Goal: Communication & Community: Answer question/provide support

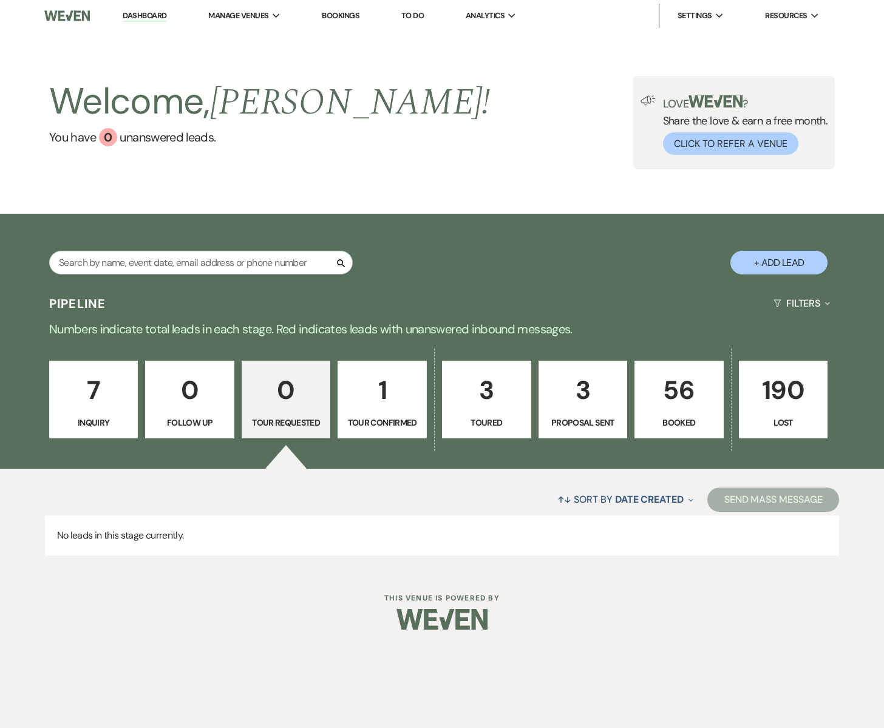
click at [694, 406] on p "56" at bounding box center [678, 390] width 73 height 41
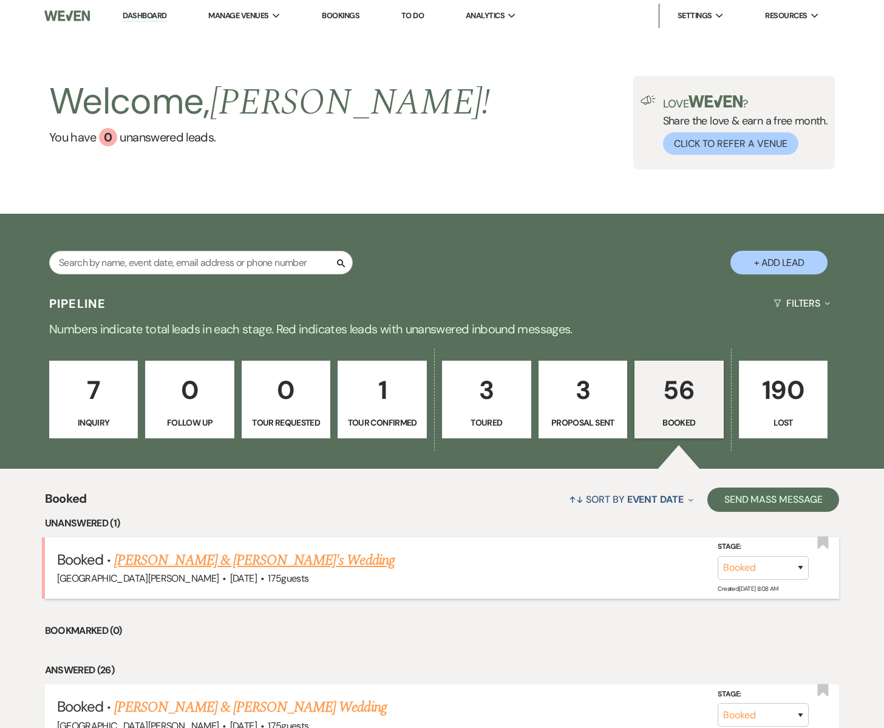
click at [218, 561] on link "[PERSON_NAME] & [PERSON_NAME]'s Wedding" at bounding box center [254, 560] width 281 height 22
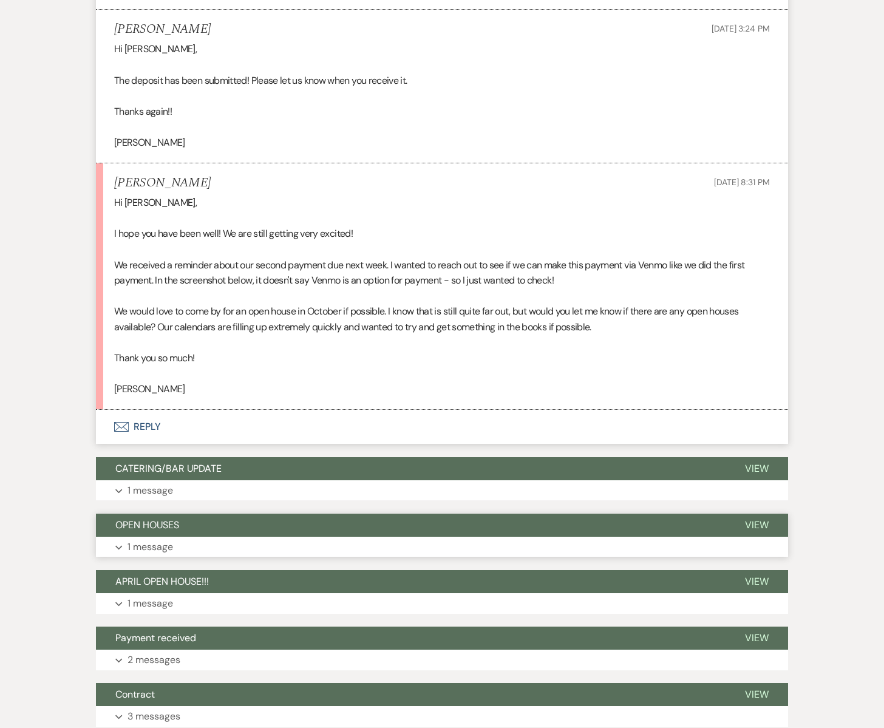
scroll to position [1612, 0]
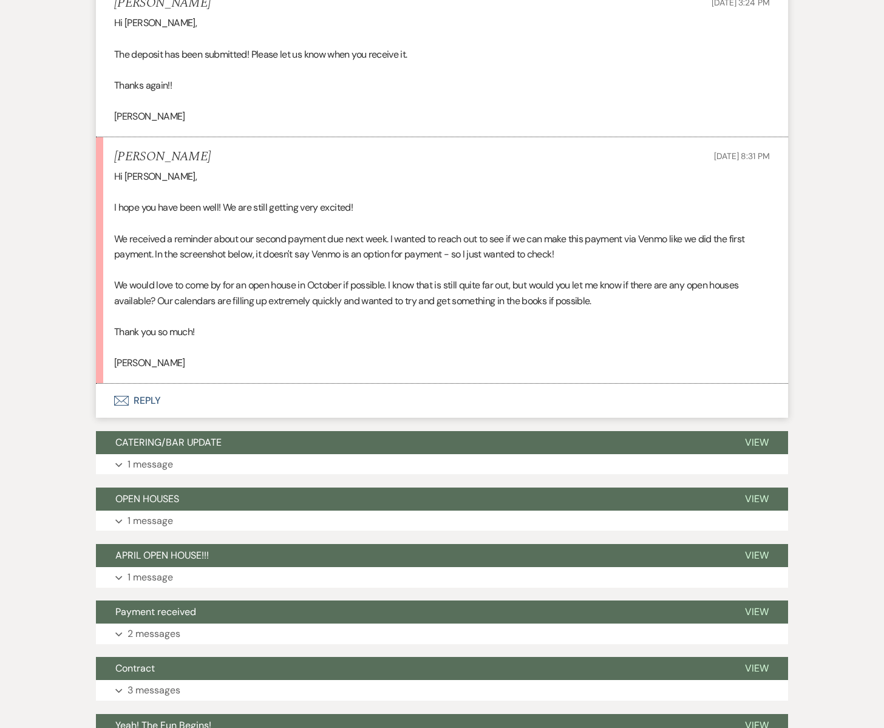
click at [117, 400] on icon "Envelope" at bounding box center [121, 401] width 15 height 10
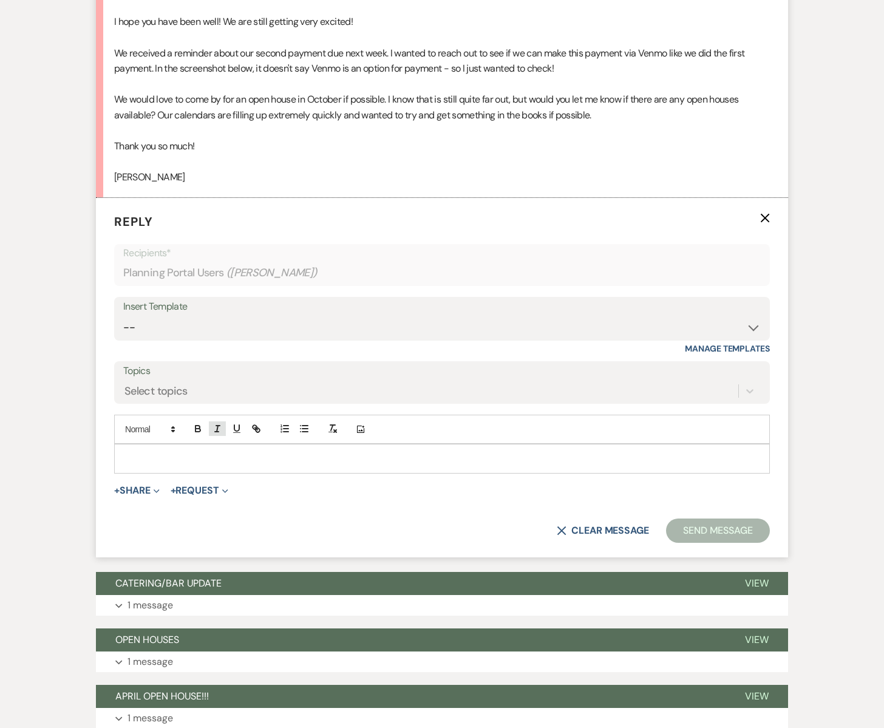
scroll to position [1811, 0]
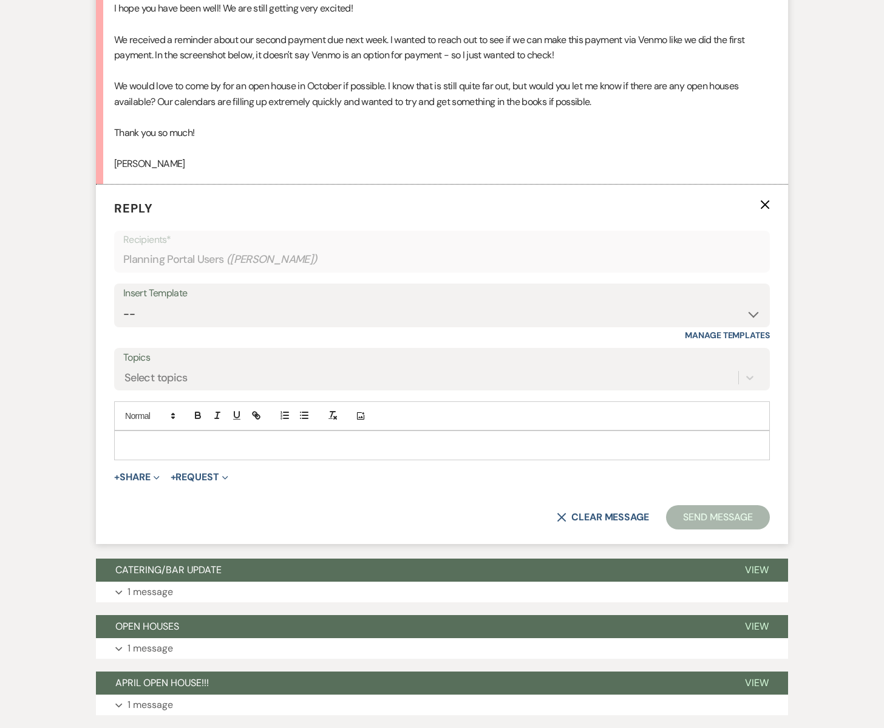
drag, startPoint x: 157, startPoint y: 440, endPoint x: 163, endPoint y: 443, distance: 6.8
click at [157, 440] on p at bounding box center [442, 444] width 636 height 13
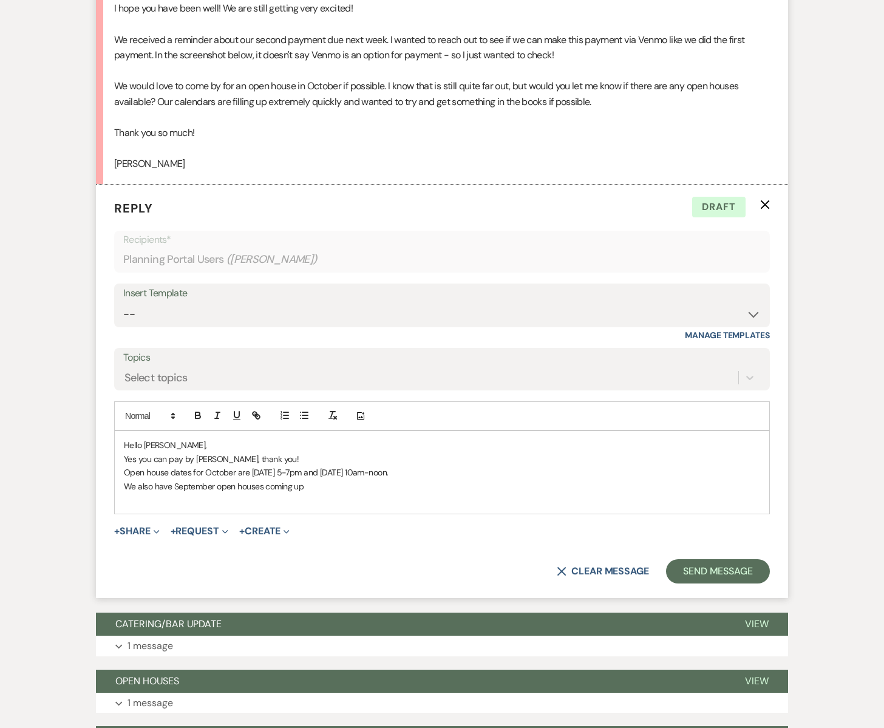
click at [309, 489] on p "We also have September open houses coming up" at bounding box center [442, 486] width 636 height 13
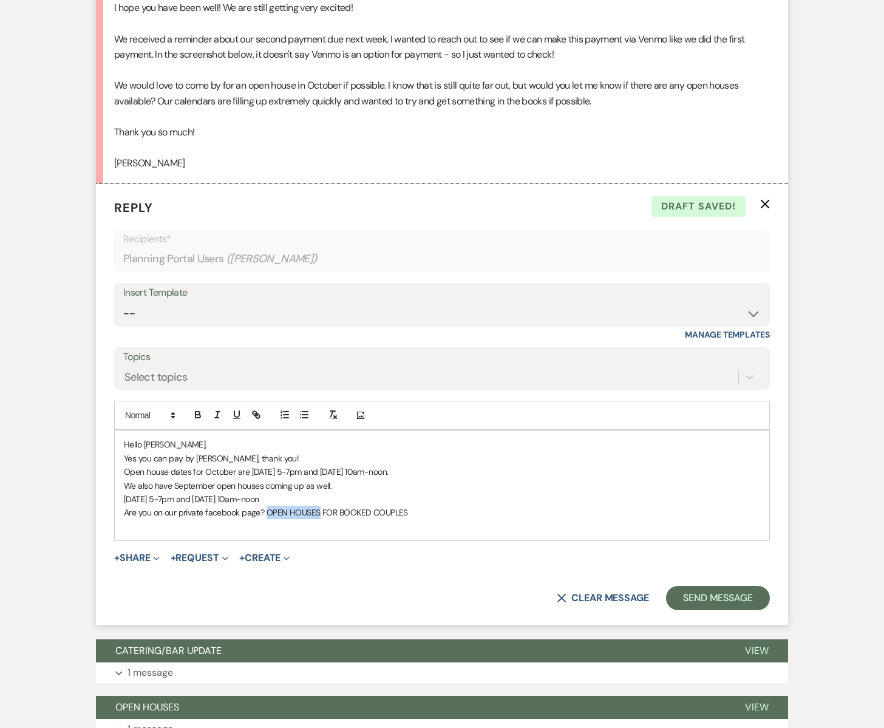
drag, startPoint x: 318, startPoint y: 511, endPoint x: 265, endPoint y: 514, distance: 52.9
click at [265, 514] on p "Are you on our private facebook page? OPEN HOUSES FOR BOOKED COUPLES" at bounding box center [442, 512] width 636 height 13
drag, startPoint x: 266, startPoint y: 512, endPoint x: 430, endPoint y: 514, distance: 163.9
click at [430, 514] on p "Are you on our private facebook page? [GEOGRAPHIC_DATA][PERSON_NAME] FOR BOOKED…" at bounding box center [442, 512] width 636 height 13
click at [259, 413] on icon "button" at bounding box center [256, 414] width 11 height 11
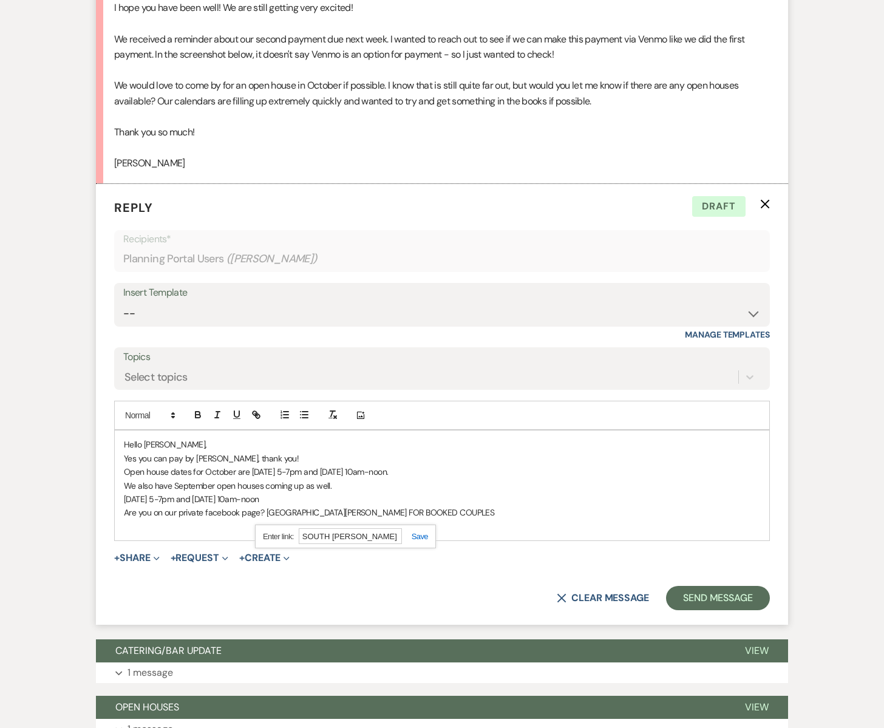
paste input "[URL][DOMAIN_NAME]"
type input "[URL][DOMAIN_NAME]"
click at [417, 534] on link at bounding box center [415, 536] width 26 height 9
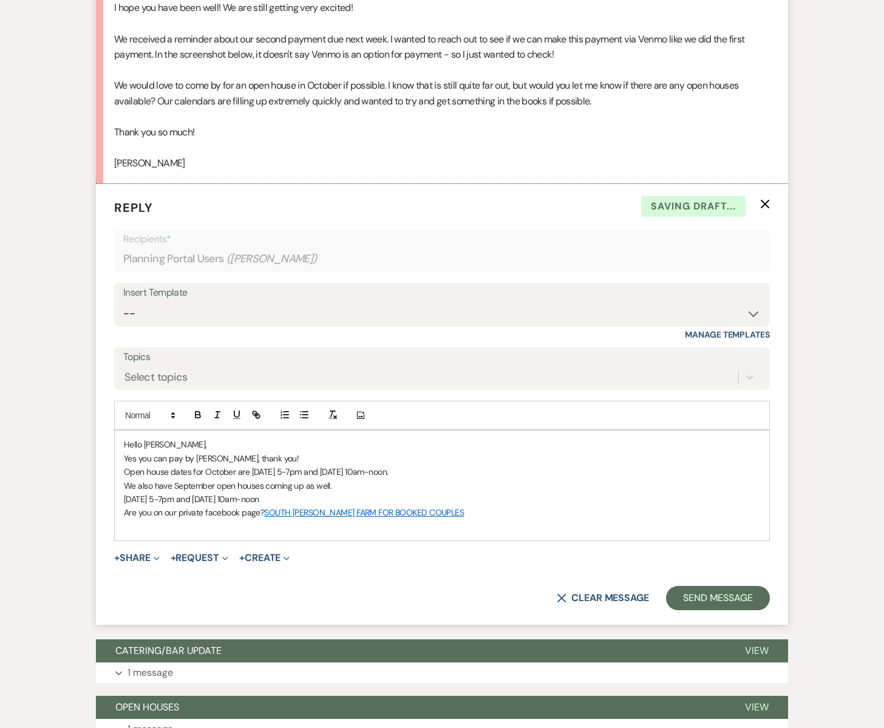
click at [443, 509] on p "Are you on our private facebook page? [GEOGRAPHIC_DATA][PERSON_NAME] FOR BOOKED…" at bounding box center [442, 512] width 636 height 13
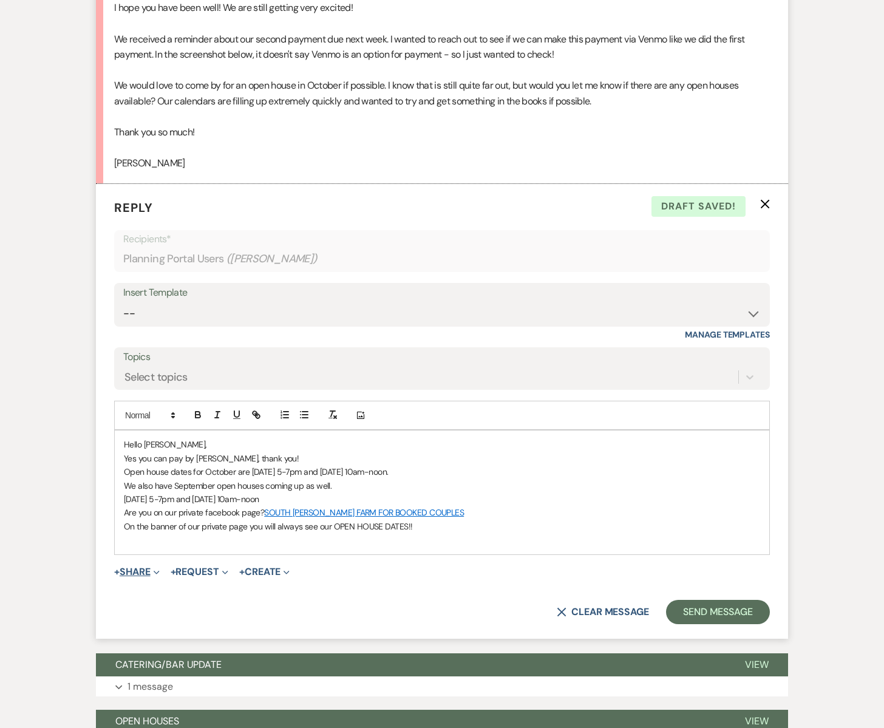
click at [141, 570] on button "+ Share Expand" at bounding box center [137, 572] width 46 height 10
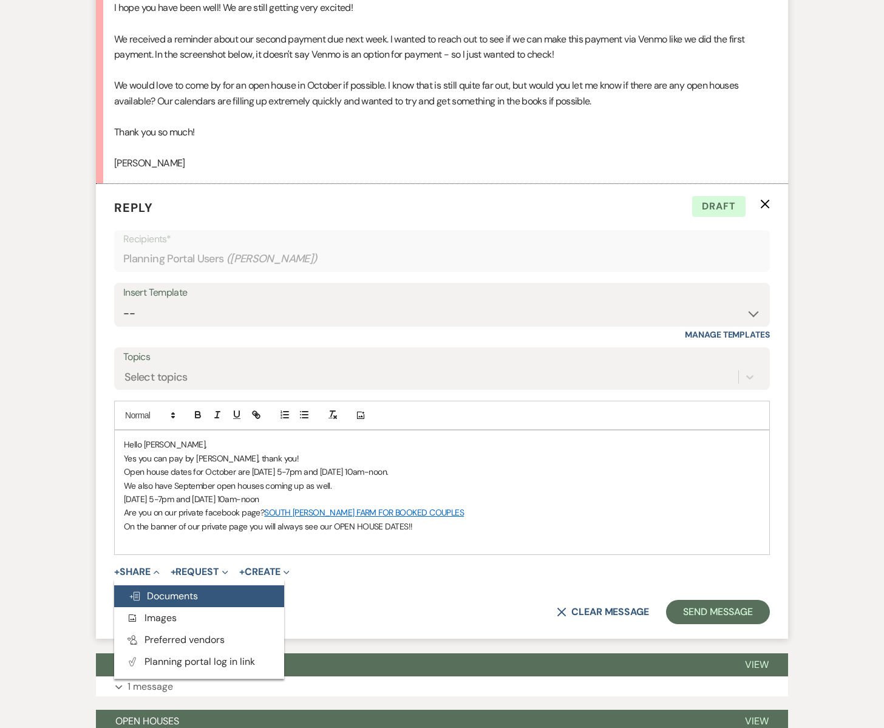
click at [163, 591] on span "Doc Upload Documents" at bounding box center [163, 596] width 69 height 13
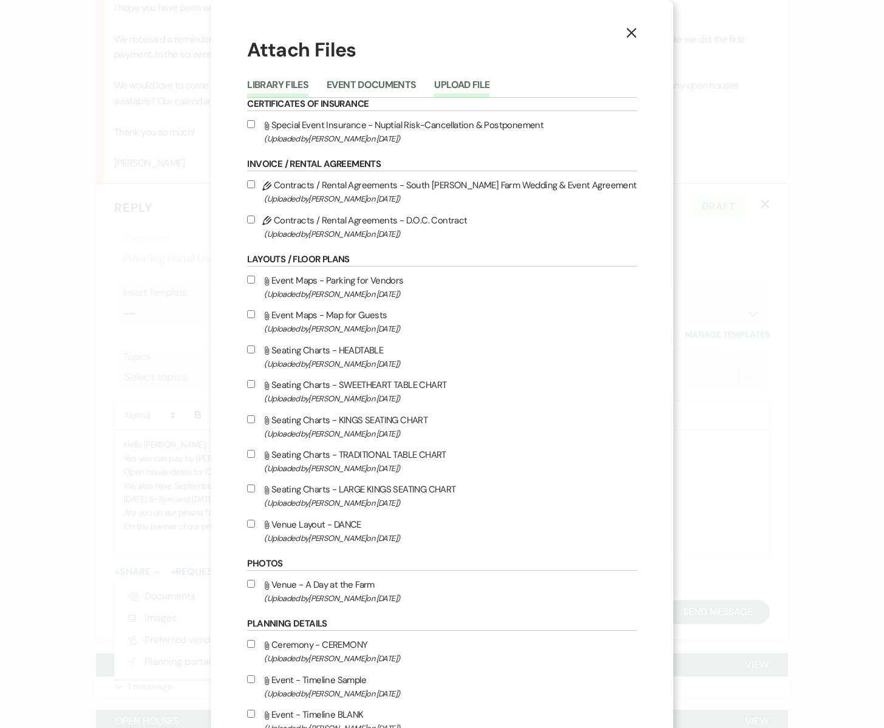
click at [489, 84] on button "Upload File" at bounding box center [461, 88] width 55 height 17
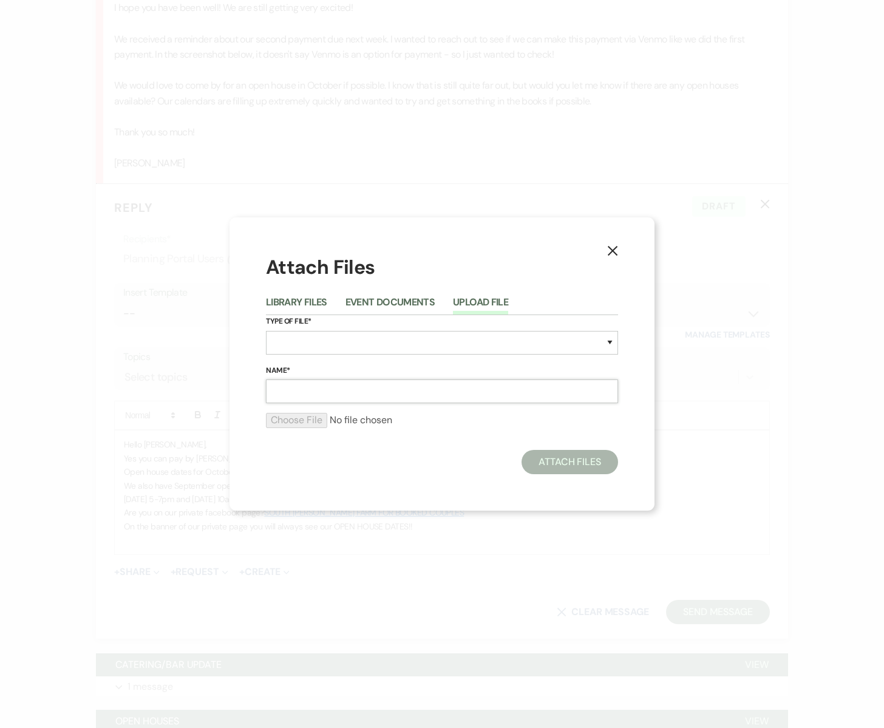
click at [315, 393] on input "Name*" at bounding box center [442, 391] width 352 height 24
type input "Open House dates"
click at [300, 346] on select "Special Event Insurance Vendor Certificate of Insurance Contracts / Rental Agre…" at bounding box center [442, 343] width 352 height 24
select select "0"
click at [266, 331] on select "Special Event Insurance Vendor Certificate of Insurance Contracts / Rental Agre…" at bounding box center [442, 343] width 352 height 24
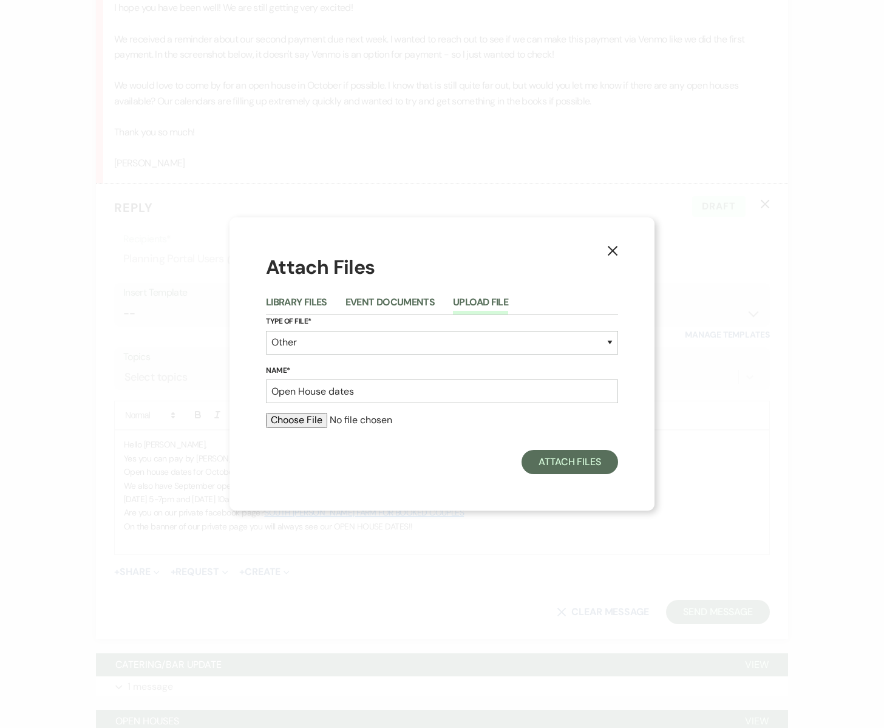
click at [279, 421] on input "file" at bounding box center [442, 420] width 352 height 15
type input "C:\fakepath\2025 Open Houses.jpg"
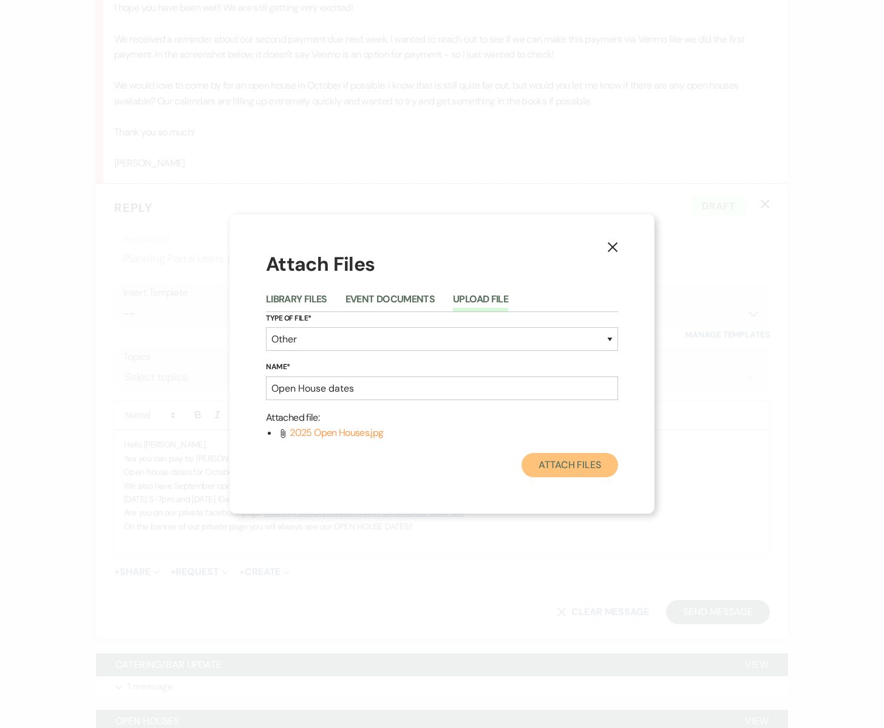
click at [574, 467] on button "Attach Files" at bounding box center [570, 465] width 97 height 24
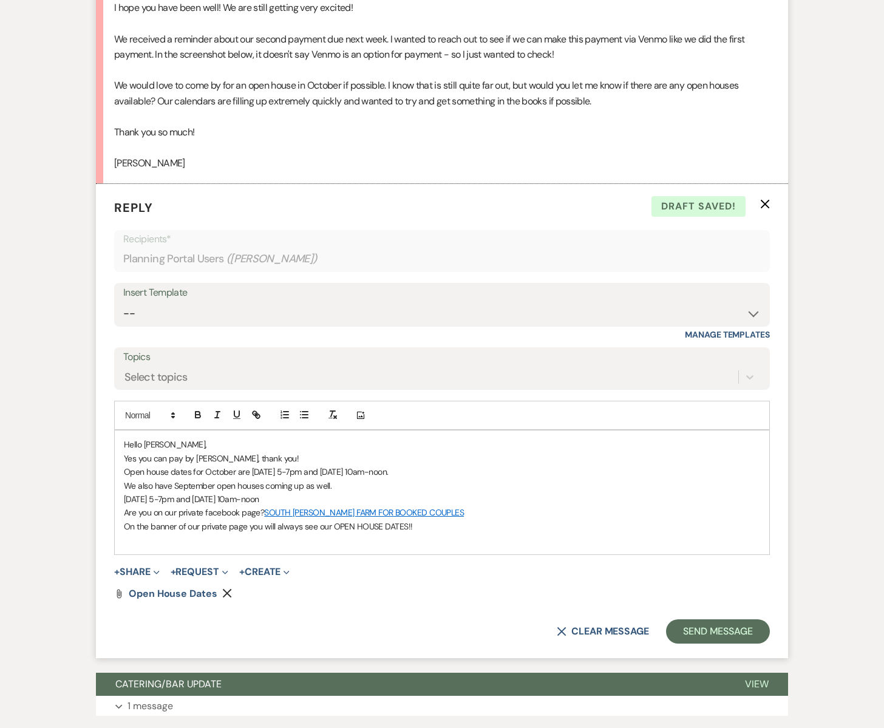
click at [384, 501] on p "[DATE] 5-7pm and [DATE] 10am-noon" at bounding box center [442, 498] width 636 height 13
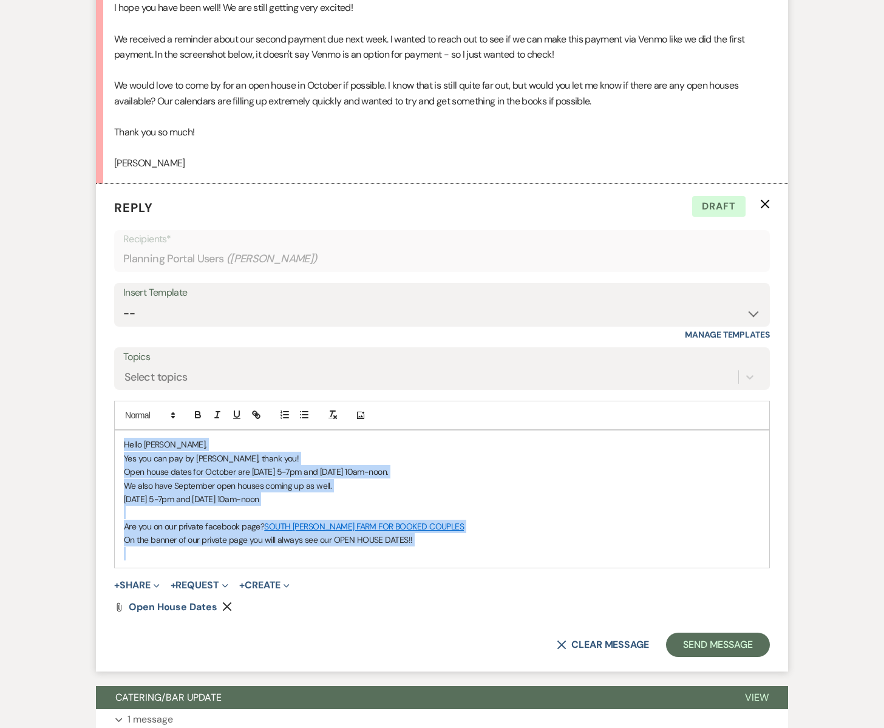
drag, startPoint x: 125, startPoint y: 445, endPoint x: 463, endPoint y: 560, distance: 356.6
click at [463, 560] on div "Hello [PERSON_NAME], Yes you can pay by [PERSON_NAME], thank you! Open house da…" at bounding box center [442, 498] width 655 height 137
copy div "Hello [PERSON_NAME], Yes you can pay by [PERSON_NAME], thank you! Open house da…"
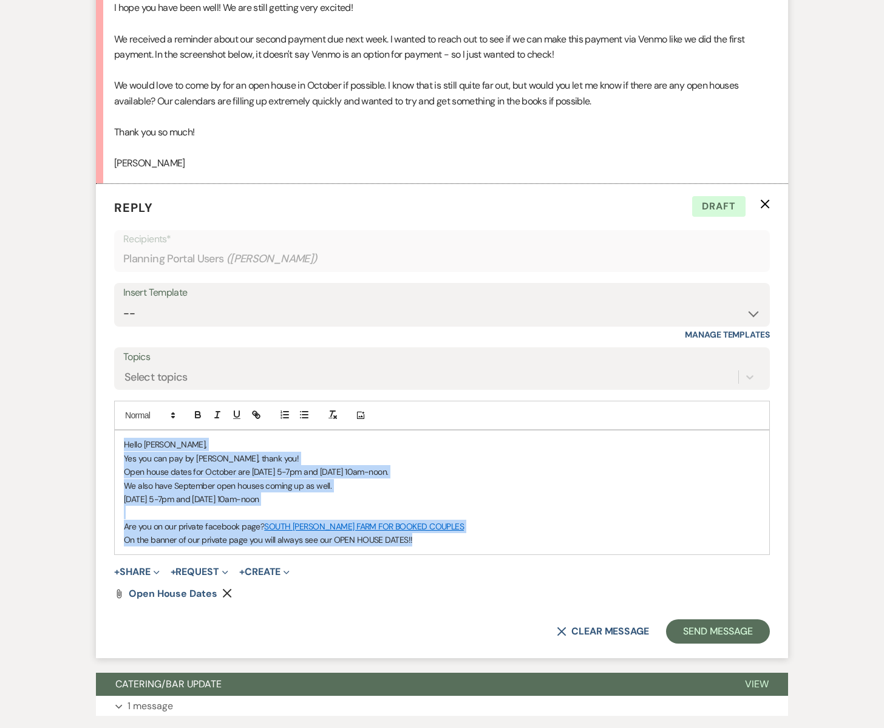
drag, startPoint x: 123, startPoint y: 446, endPoint x: 432, endPoint y: 546, distance: 324.7
click at [432, 546] on div "Hello [PERSON_NAME], Yes you can pay by [PERSON_NAME], thank you! Open house da…" at bounding box center [442, 491] width 655 height 123
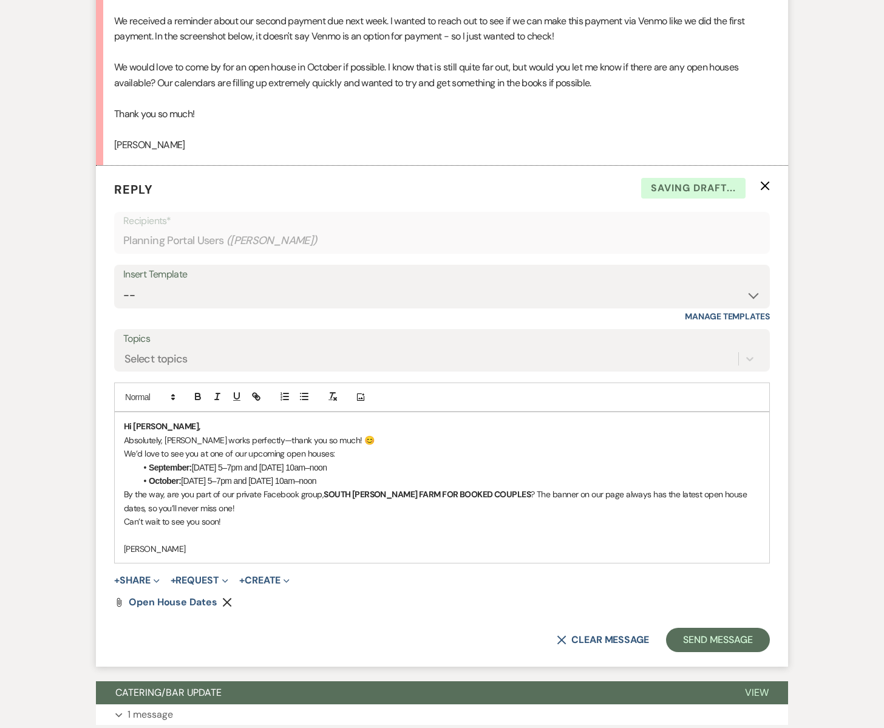
scroll to position [1831, 0]
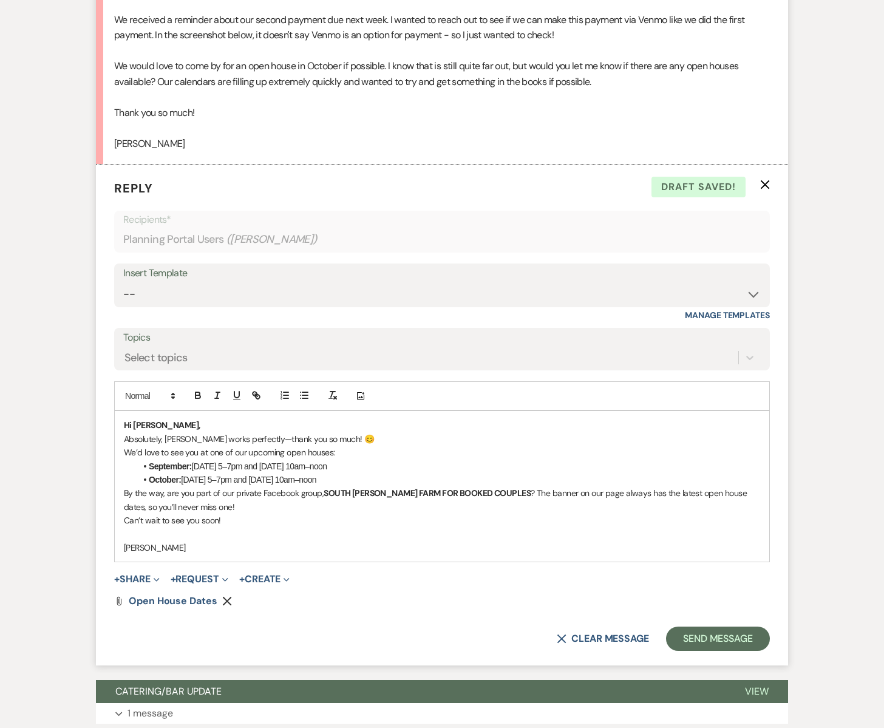
click at [324, 494] on strong "SOUTH [PERSON_NAME] FARM FOR BOOKED COUPLES" at bounding box center [427, 493] width 207 height 11
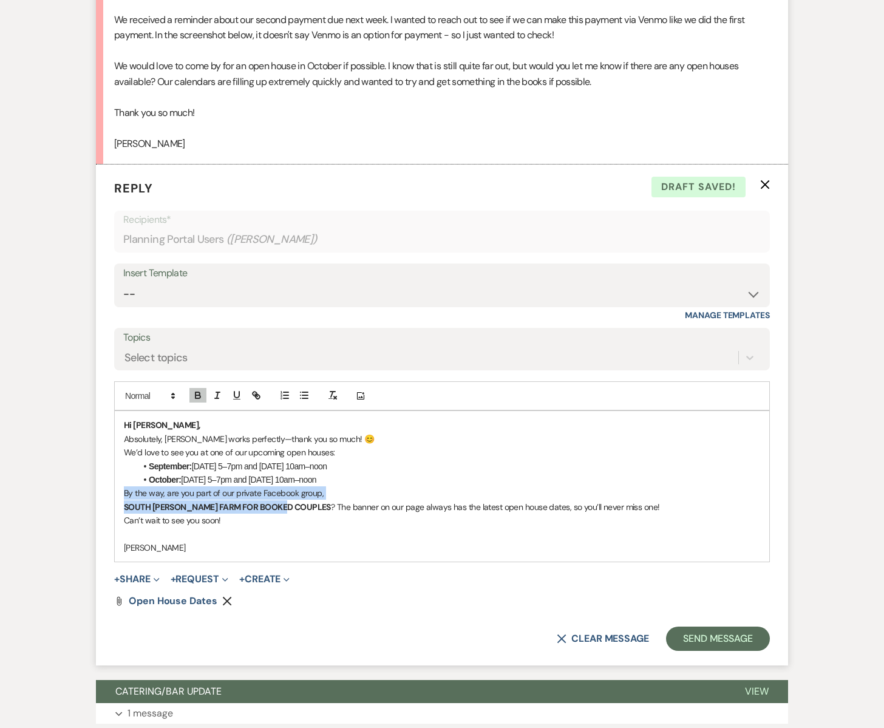
drag, startPoint x: 288, startPoint y: 506, endPoint x: 107, endPoint y: 500, distance: 180.4
click at [107, 500] on form "Reply X Draft saved! Recipients* Planning Portal Users ( [PERSON_NAME] ) Insert…" at bounding box center [442, 415] width 692 height 501
click at [124, 506] on strong "SOUTH [PERSON_NAME] FARM FOR BOOKED COUPLES" at bounding box center [227, 507] width 207 height 11
drag, startPoint x: 125, startPoint y: 508, endPoint x: 290, endPoint y: 507, distance: 164.5
click at [290, 507] on p "SOUTH [PERSON_NAME] FARM FOR BOOKED COUPLES ? The banner on our page always has…" at bounding box center [442, 506] width 636 height 13
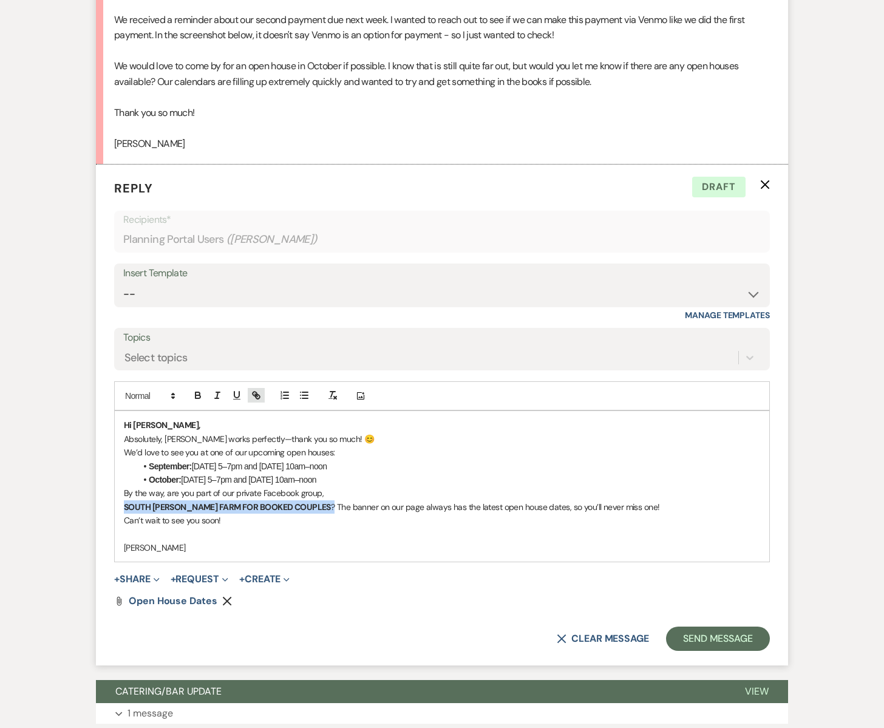
click at [256, 398] on icon "button" at bounding box center [258, 397] width 4 height 4
paste input "[URL][DOMAIN_NAME]"
type input "[URL][DOMAIN_NAME]"
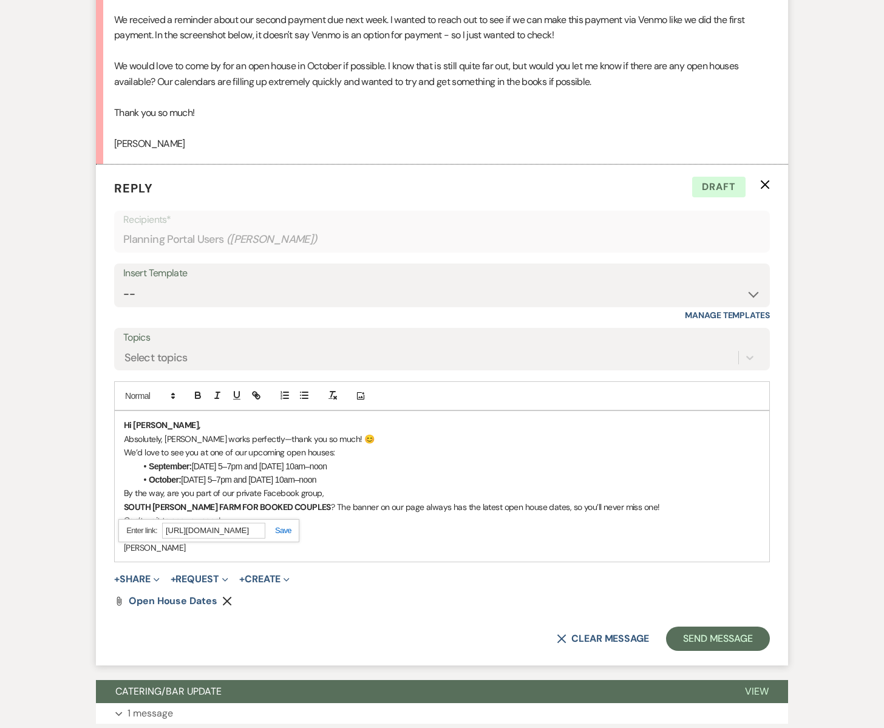
click at [281, 531] on link at bounding box center [278, 530] width 26 height 9
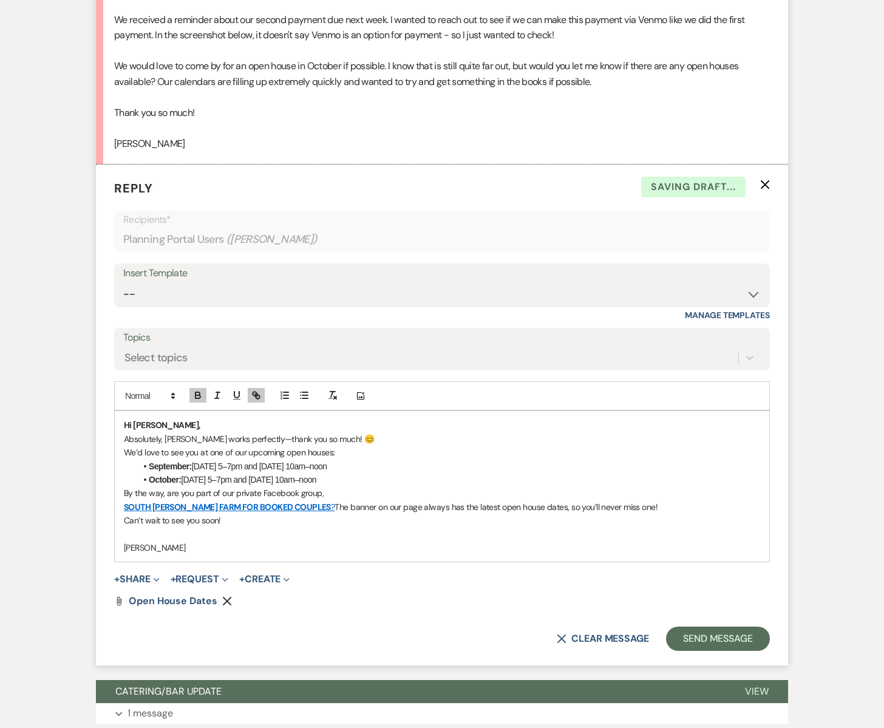
click at [295, 507] on p "SOUTH [PERSON_NAME] FARM FOR BOOKED COUPLES ? The banner on our page always has…" at bounding box center [442, 506] width 636 height 13
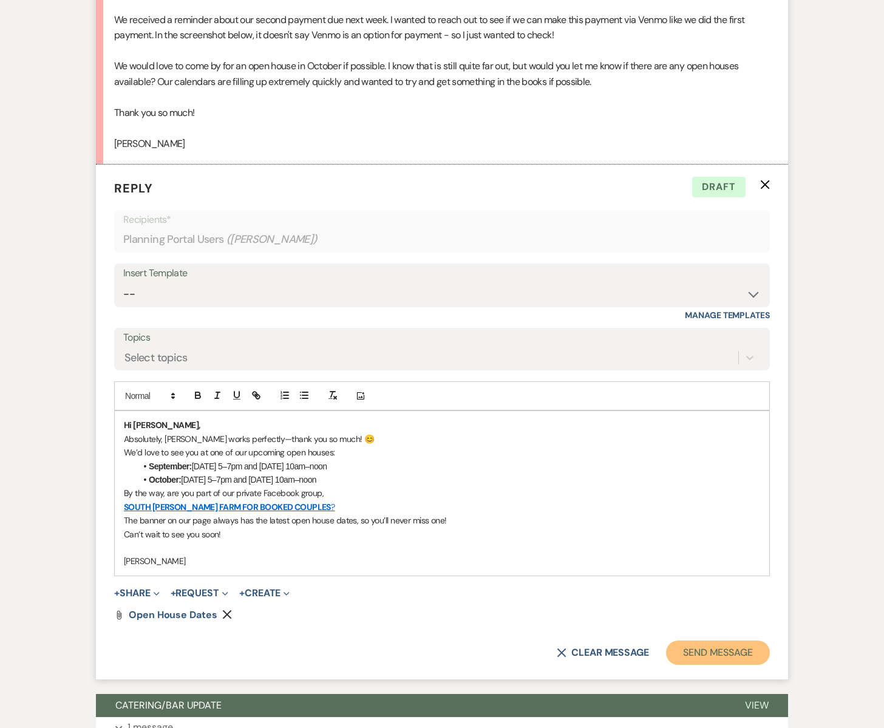
click at [686, 651] on button "Send Message" at bounding box center [718, 653] width 104 height 24
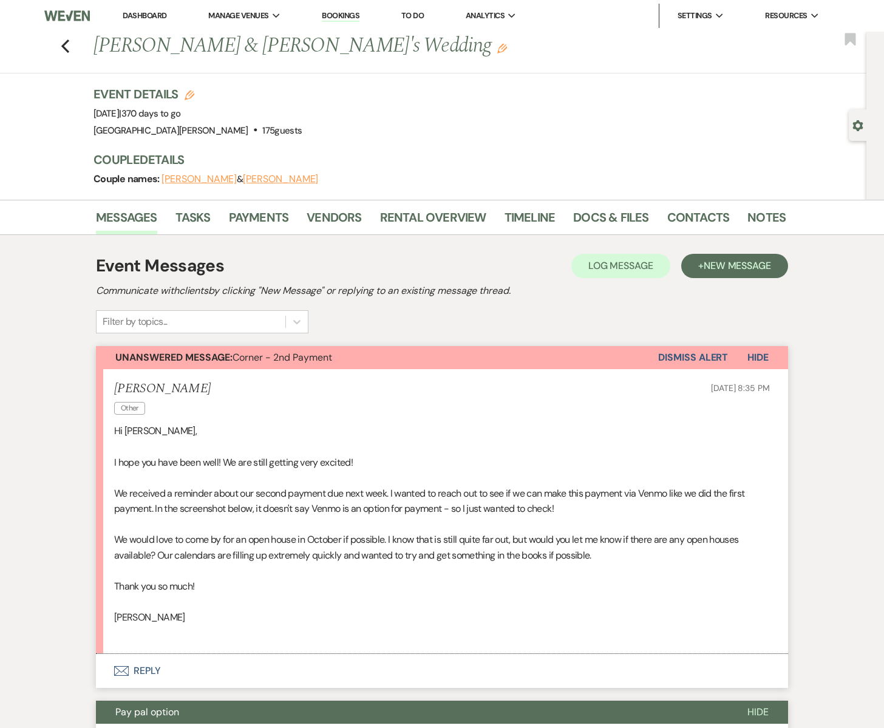
click at [691, 359] on button "Dismiss Alert" at bounding box center [693, 357] width 70 height 23
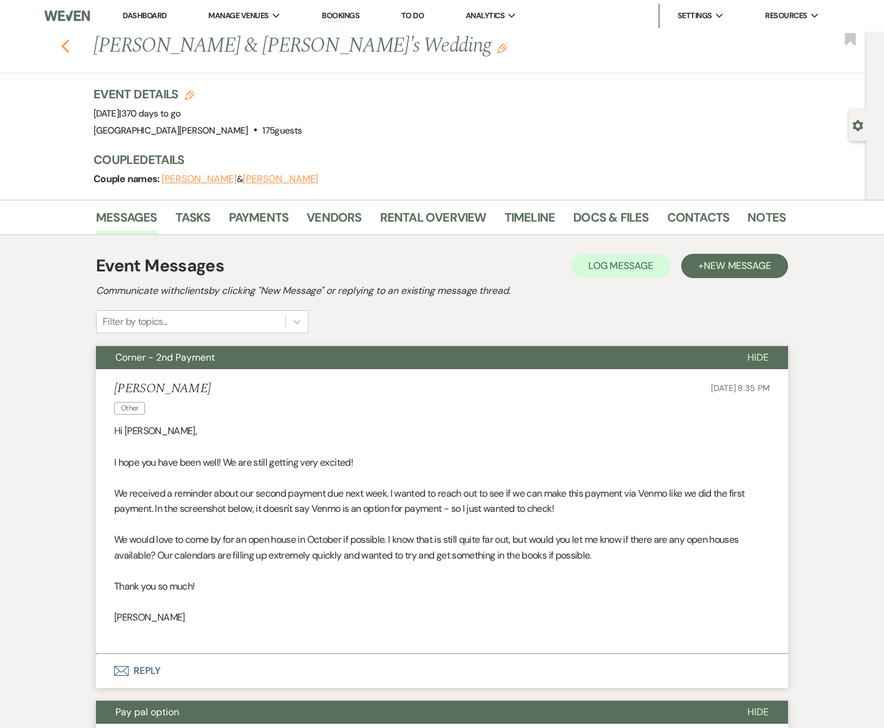
click at [66, 49] on use "button" at bounding box center [65, 45] width 8 height 13
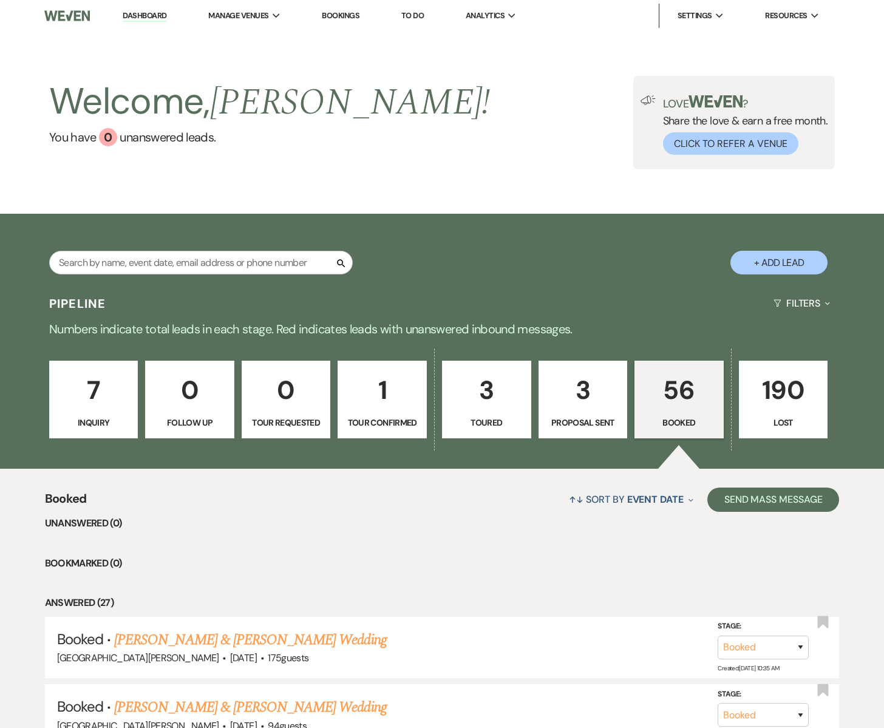
click at [103, 416] on p "Inquiry" at bounding box center [93, 422] width 73 height 13
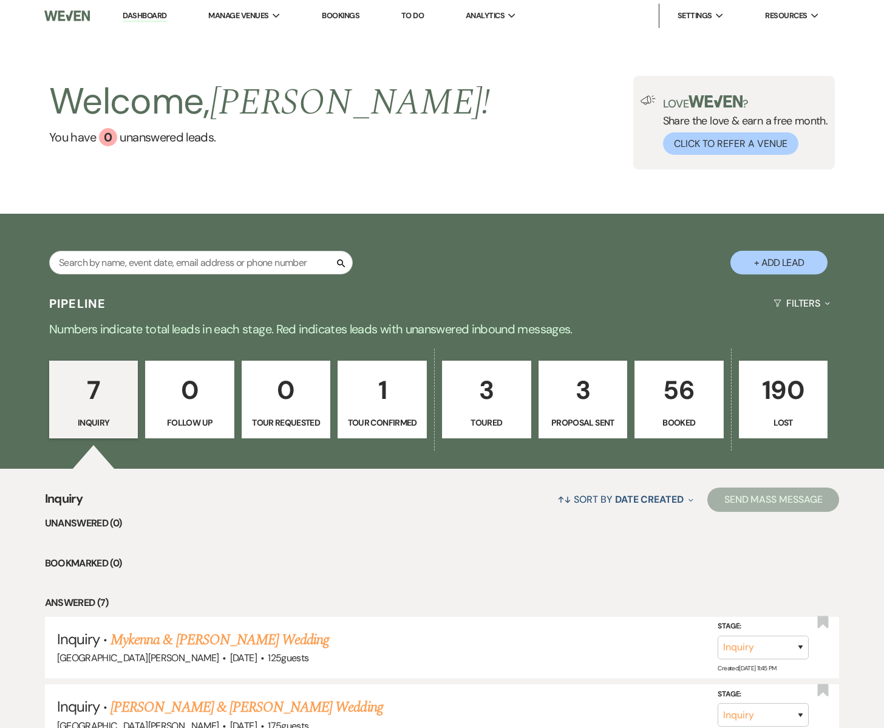
click at [360, 402] on p "1" at bounding box center [381, 390] width 73 height 41
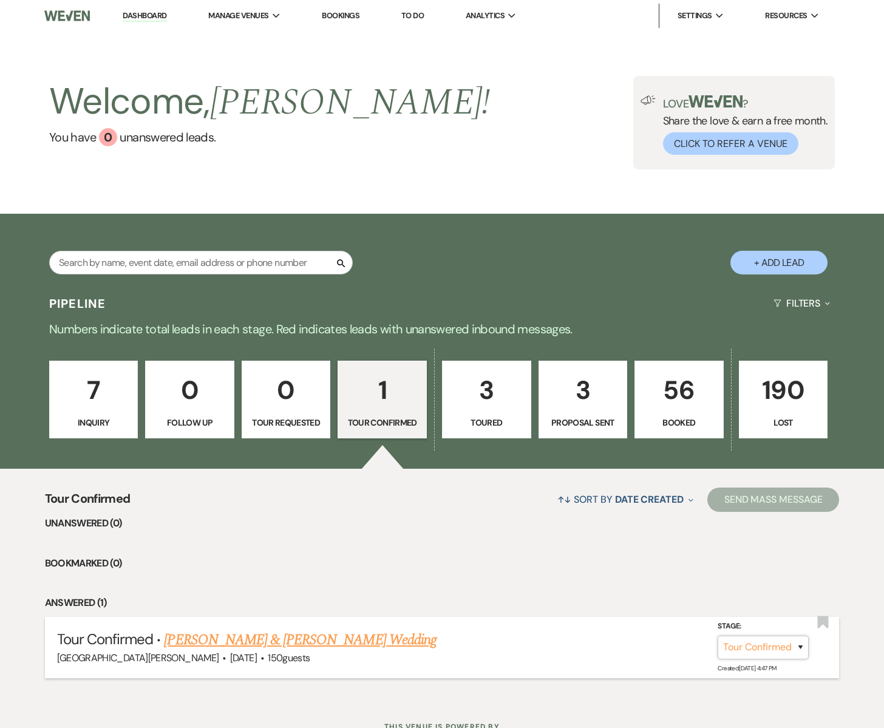
click at [786, 650] on select "Inquiry Follow Up Tour Requested Tour Confirmed Toured Proposal Sent Booked Lost" at bounding box center [763, 648] width 91 height 24
select select "5"
click at [718, 636] on select "Inquiry Follow Up Tour Requested Tour Confirmed Toured Proposal Sent Booked Lost" at bounding box center [763, 648] width 91 height 24
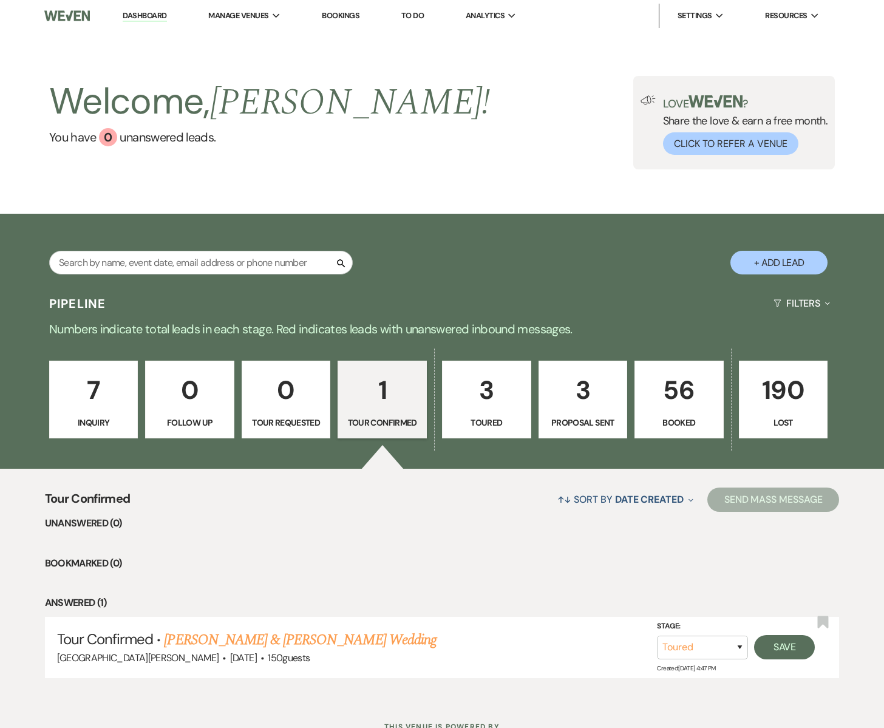
click at [143, 13] on link "Dashboard" at bounding box center [145, 16] width 44 height 12
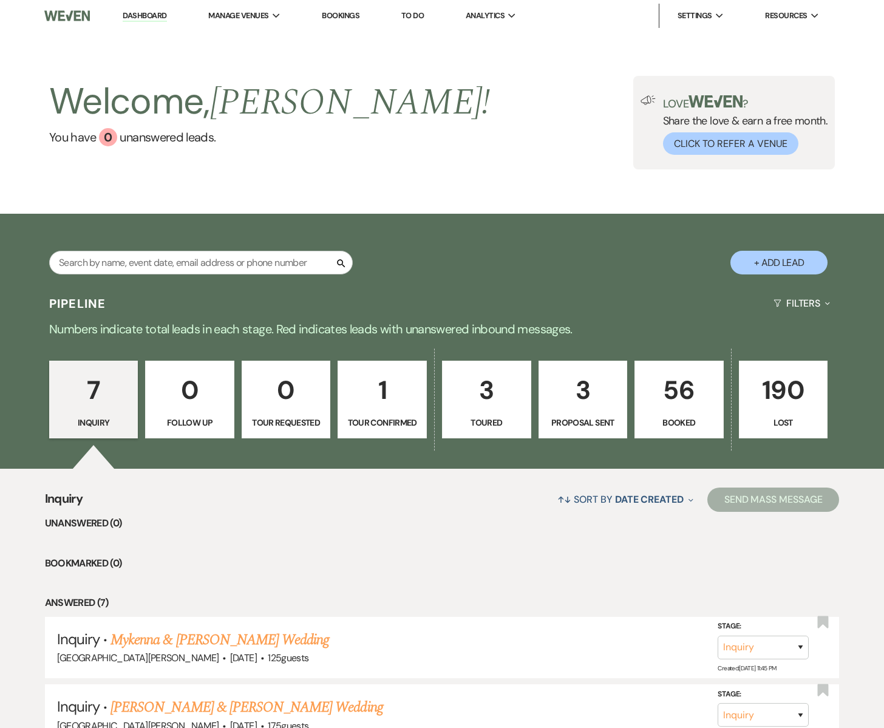
click at [695, 402] on p "56" at bounding box center [678, 390] width 73 height 41
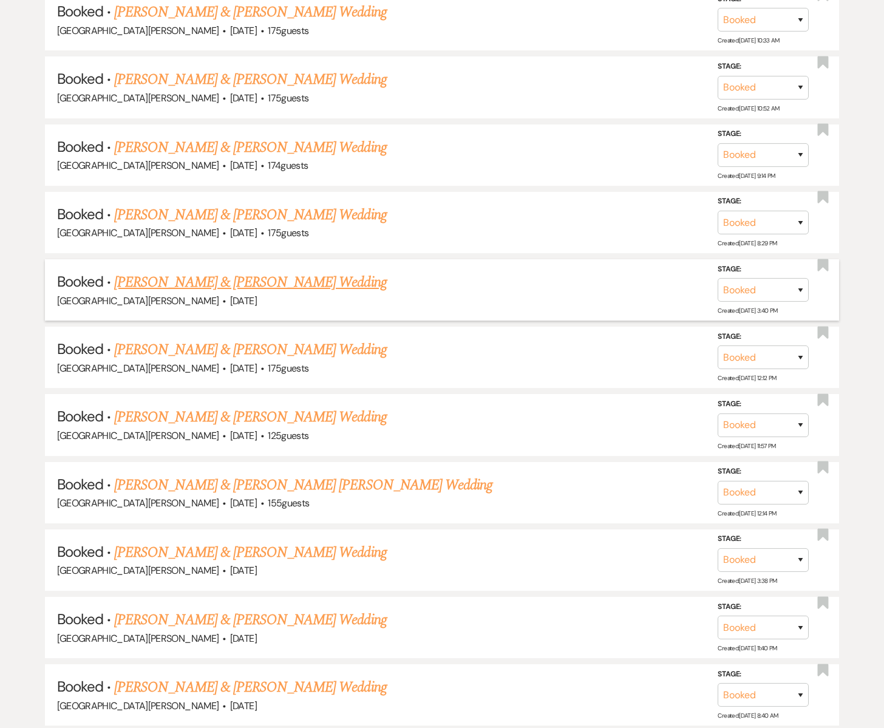
scroll to position [1170, 0]
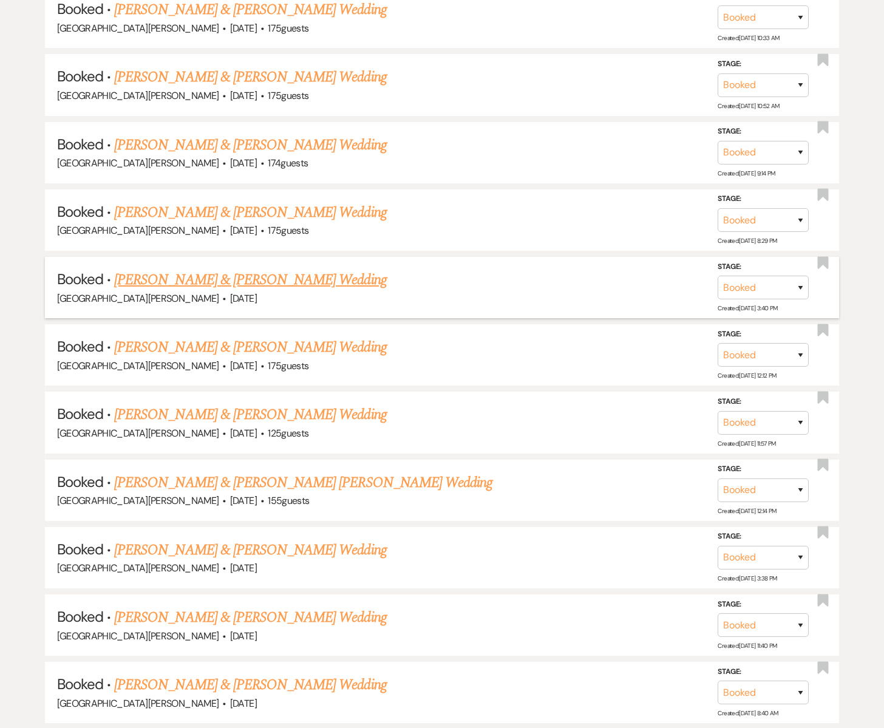
click at [213, 269] on link "[PERSON_NAME] & [PERSON_NAME] Wedding" at bounding box center [250, 280] width 272 height 22
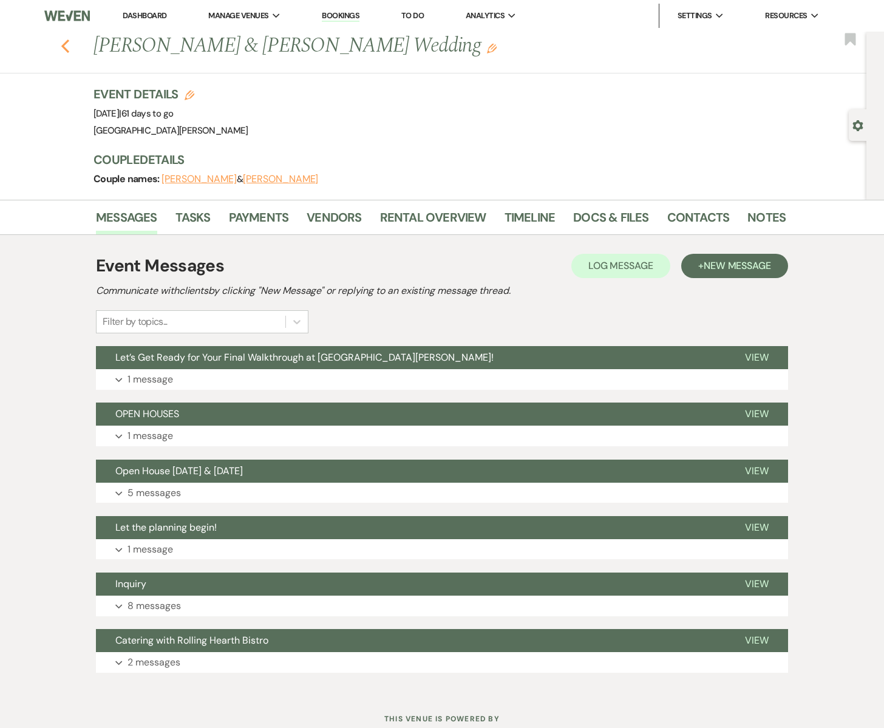
click at [65, 39] on icon "Previous" at bounding box center [65, 46] width 9 height 15
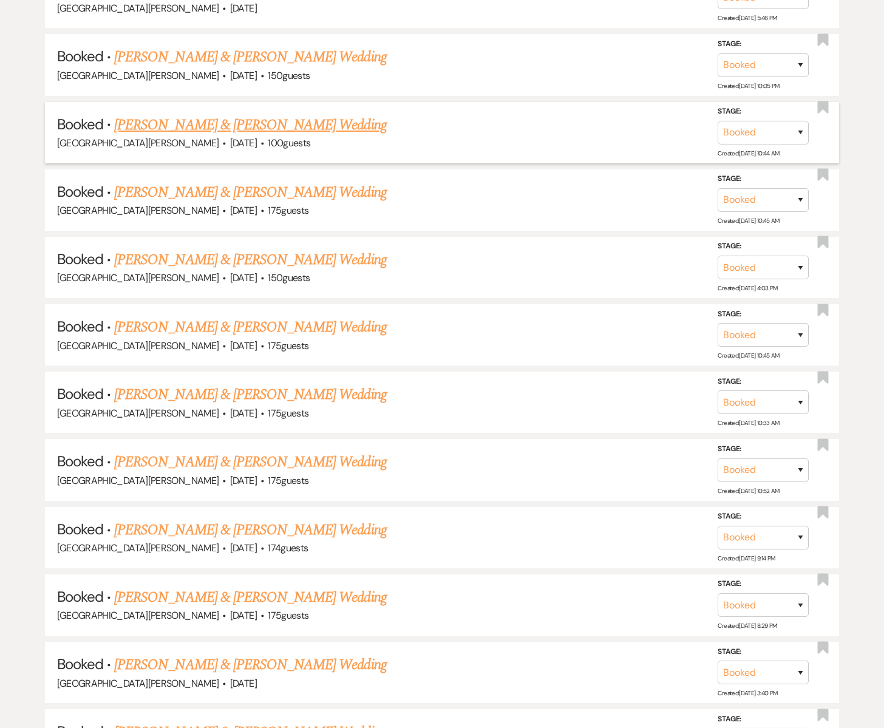
scroll to position [783, 0]
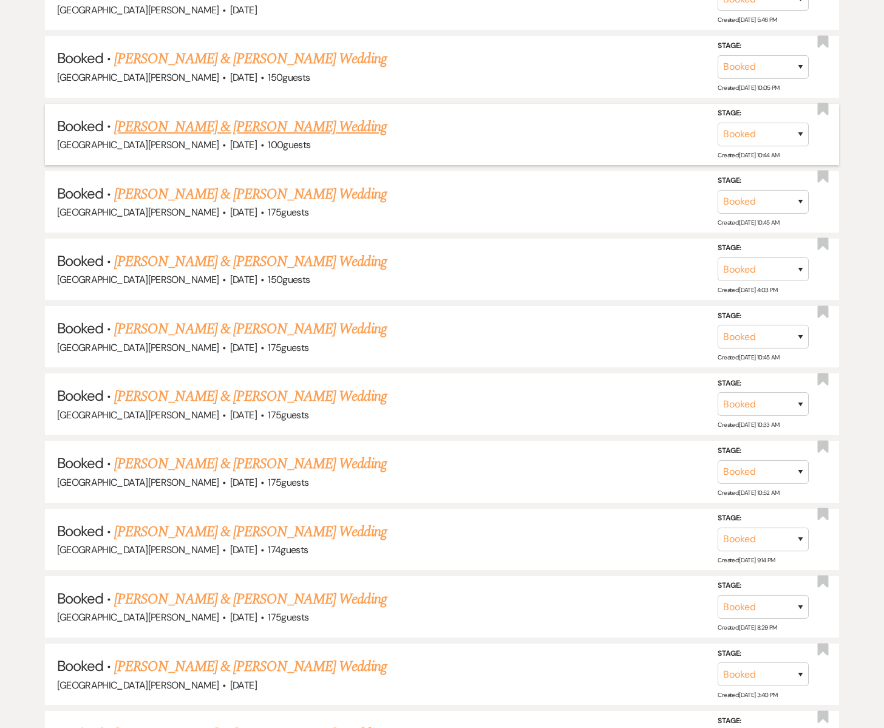
click at [192, 126] on link "[PERSON_NAME] & [PERSON_NAME] Wedding" at bounding box center [250, 127] width 272 height 22
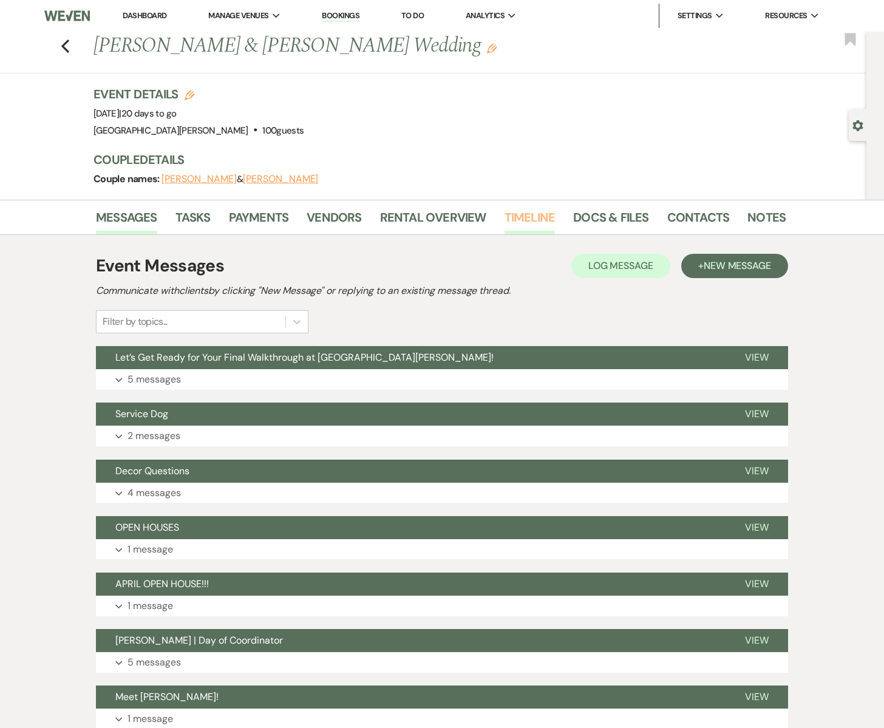
click at [526, 216] on link "Timeline" at bounding box center [530, 221] width 51 height 27
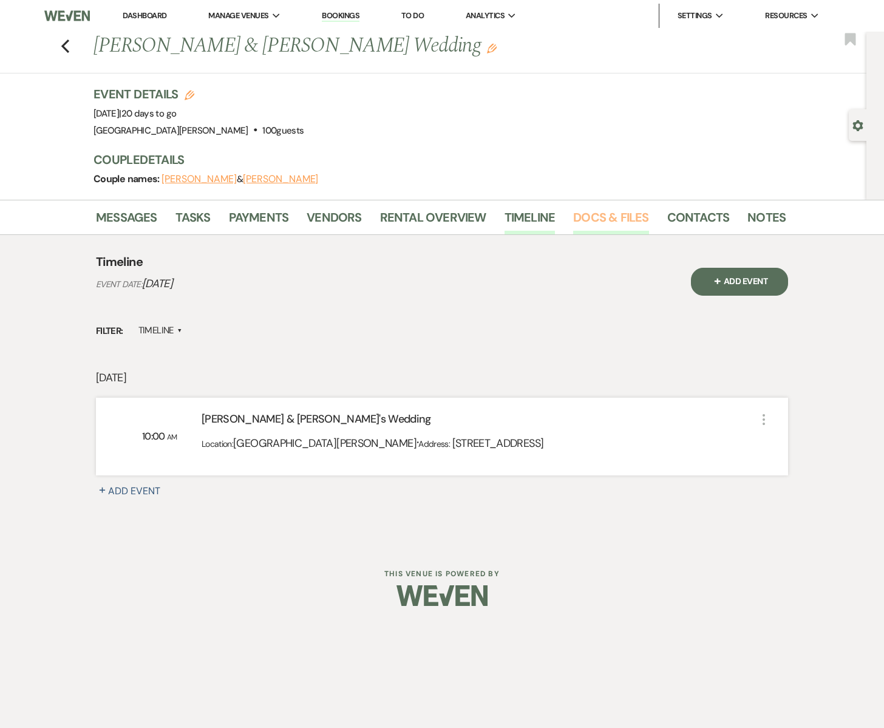
click at [591, 216] on link "Docs & Files" at bounding box center [610, 221] width 75 height 27
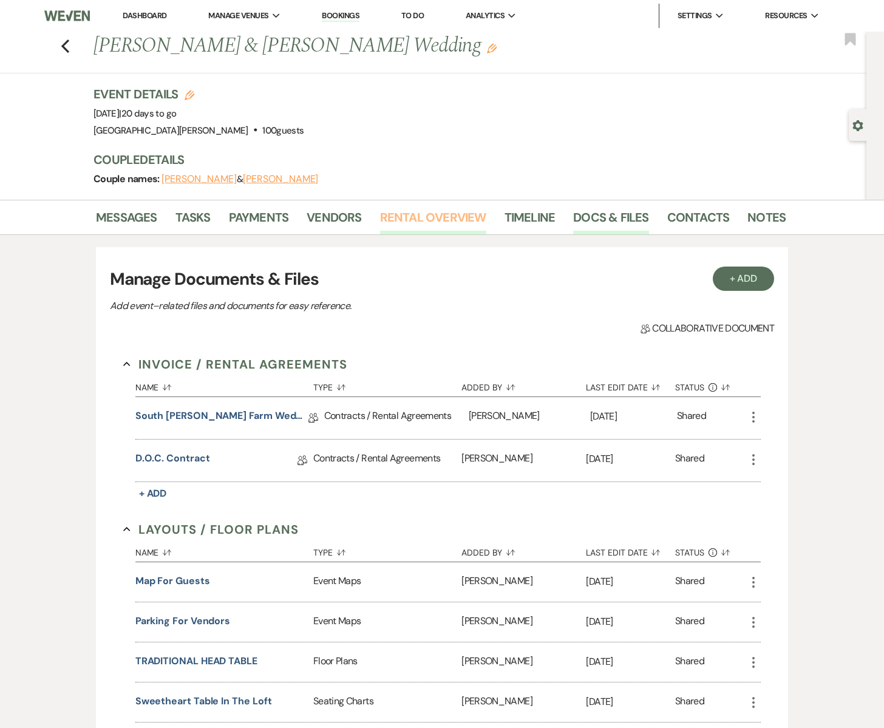
click at [427, 218] on link "Rental Overview" at bounding box center [433, 221] width 106 height 27
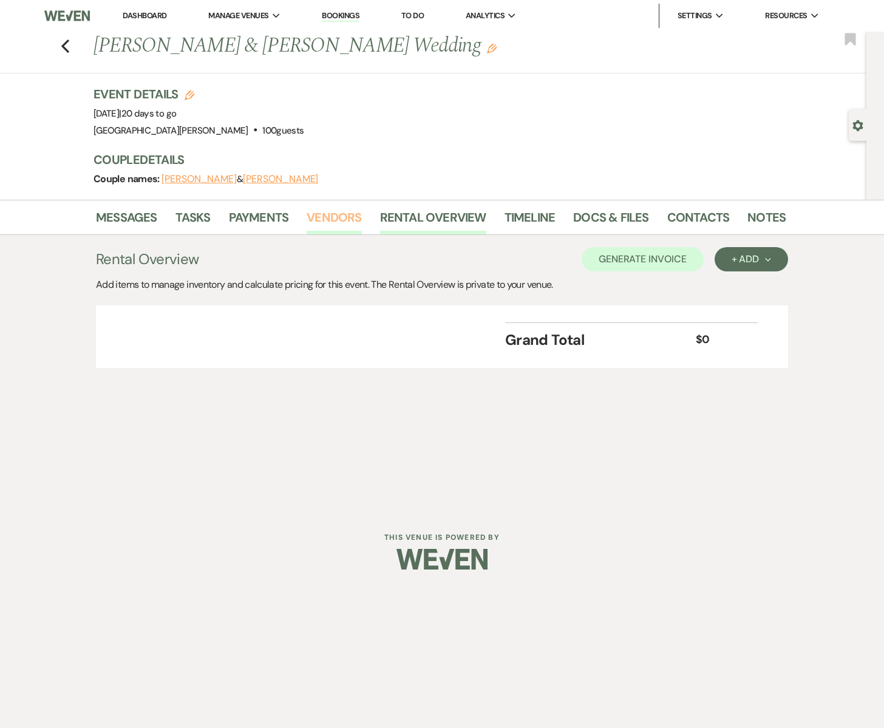
click at [343, 217] on link "Vendors" at bounding box center [334, 221] width 55 height 27
